Goal: Navigation & Orientation: Find specific page/section

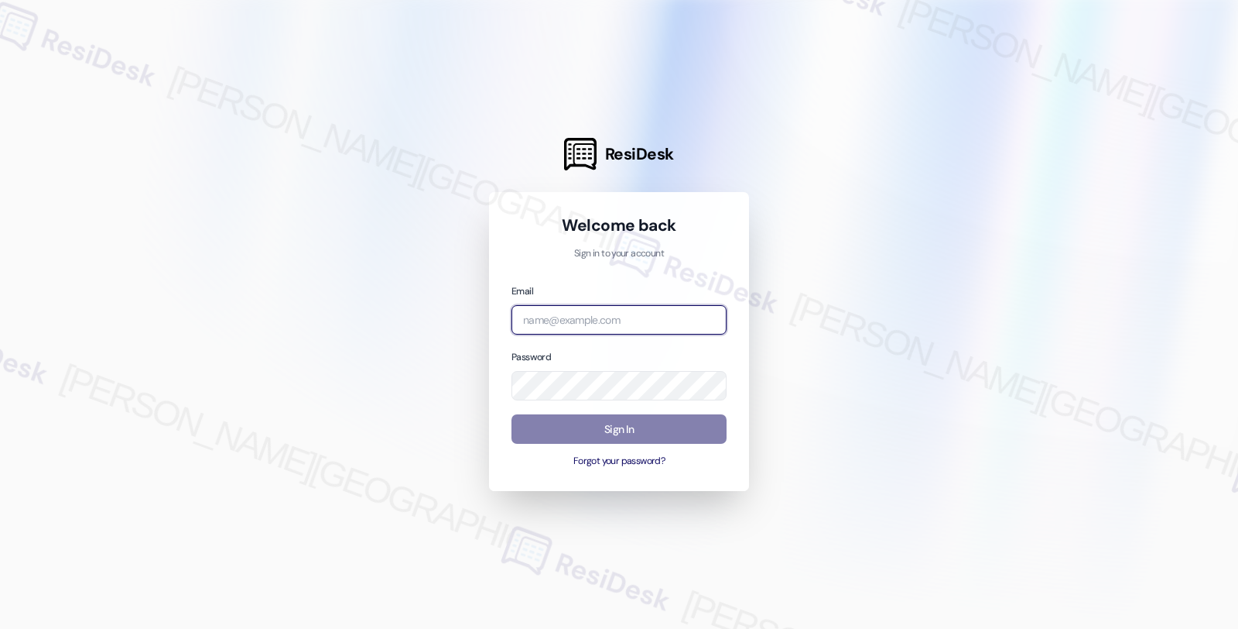
click at [596, 326] on input "email" at bounding box center [619, 320] width 215 height 30
type input "b"
type input "automated-surveys-root_management-fides.[PERSON_NAME]@root_[DOMAIN_NAME]"
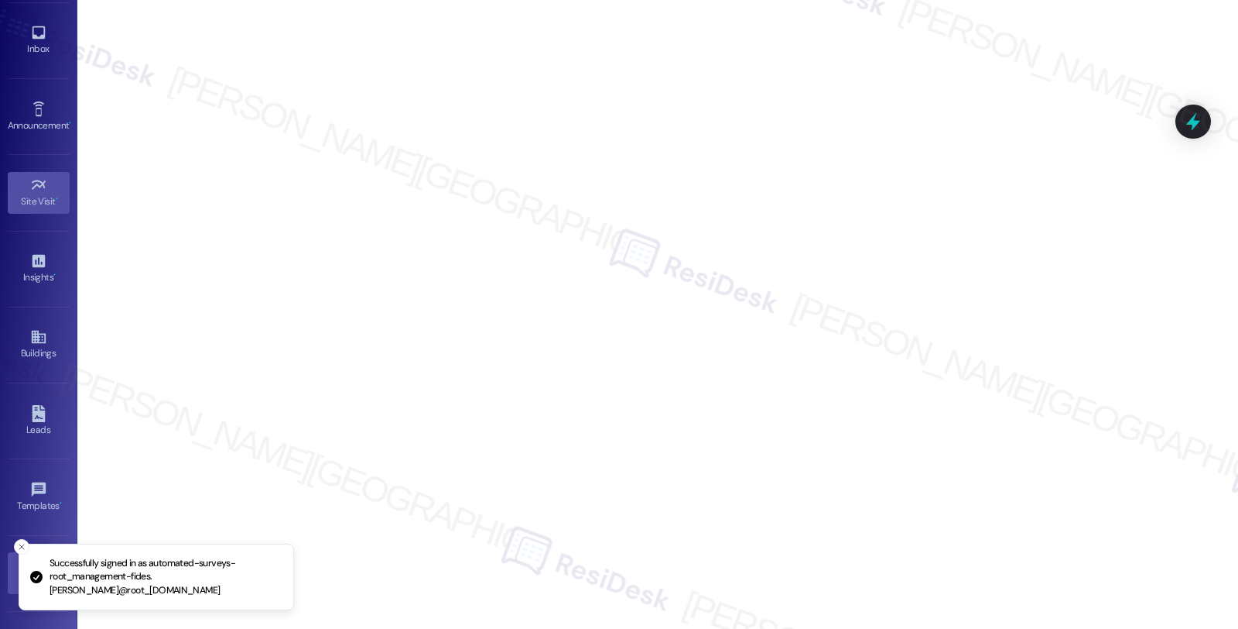
scroll to position [111, 0]
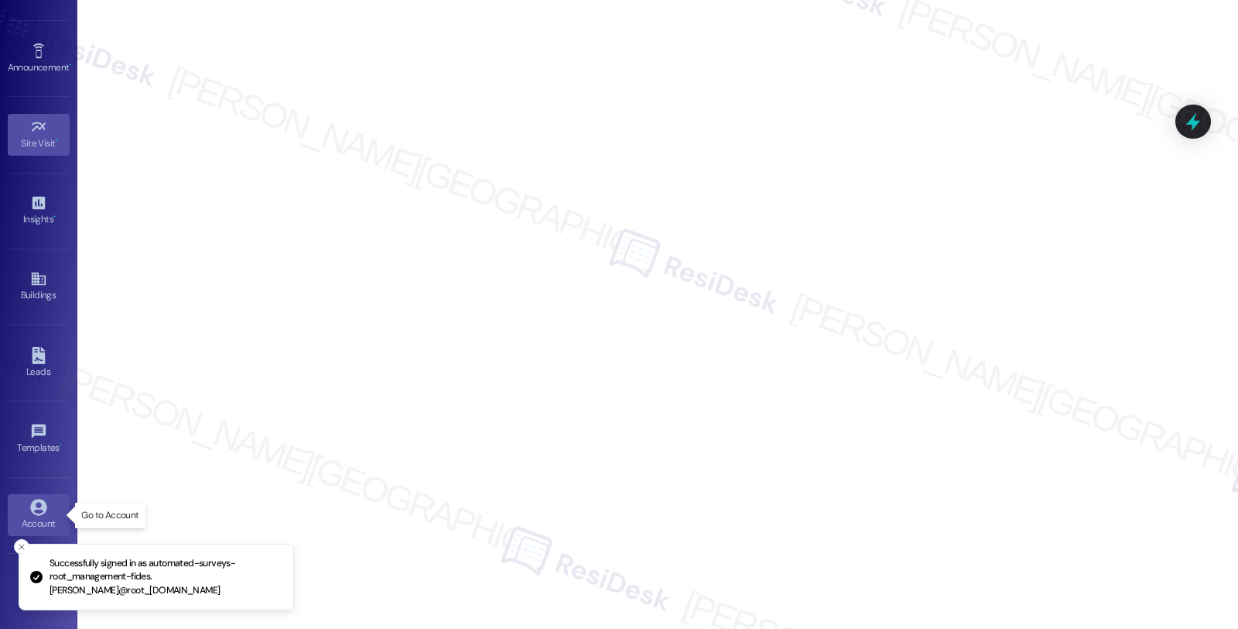
click at [34, 517] on div "Account" at bounding box center [38, 523] width 77 height 15
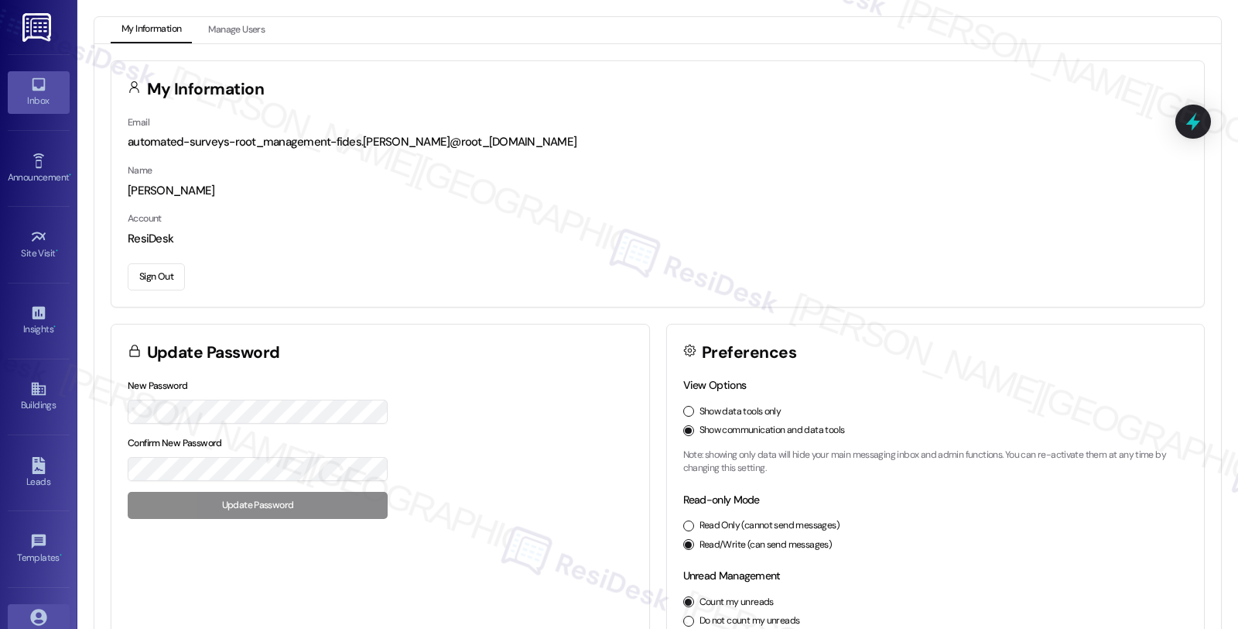
click at [50, 86] on link "Inbox" at bounding box center [39, 92] width 62 height 42
